Goal: Task Accomplishment & Management: Use online tool/utility

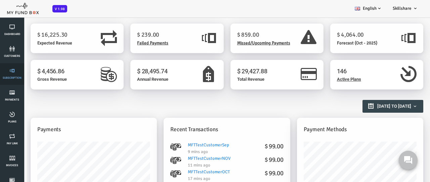
click at [12, 74] on link "Subscription" at bounding box center [12, 73] width 20 height 21
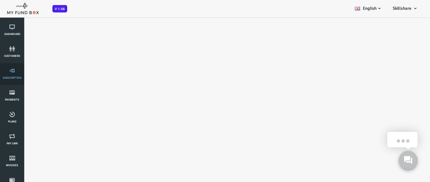
select select "100"
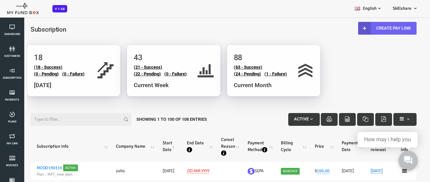
click at [369, 28] on link "Create Pay Link" at bounding box center [370, 28] width 58 height 13
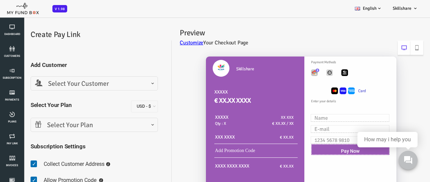
click at [77, 83] on span "Select Your Customer" at bounding box center [77, 84] width 118 height 10
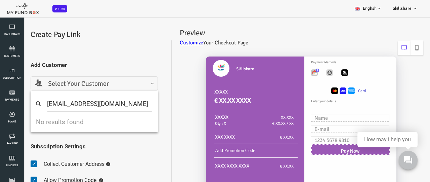
type input "mftmailbox4@mailinator.com"
